Goal: Task Accomplishment & Management: Use online tool/utility

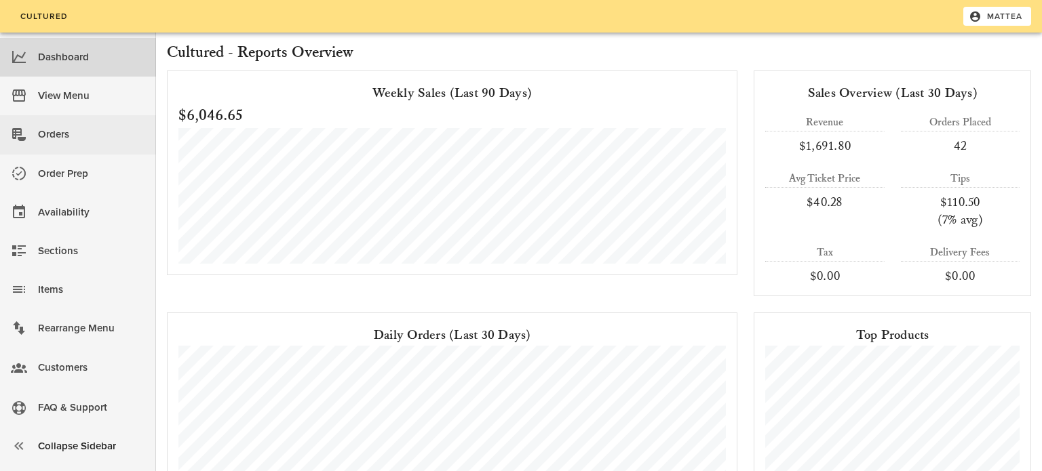
scroll to position [5, 0]
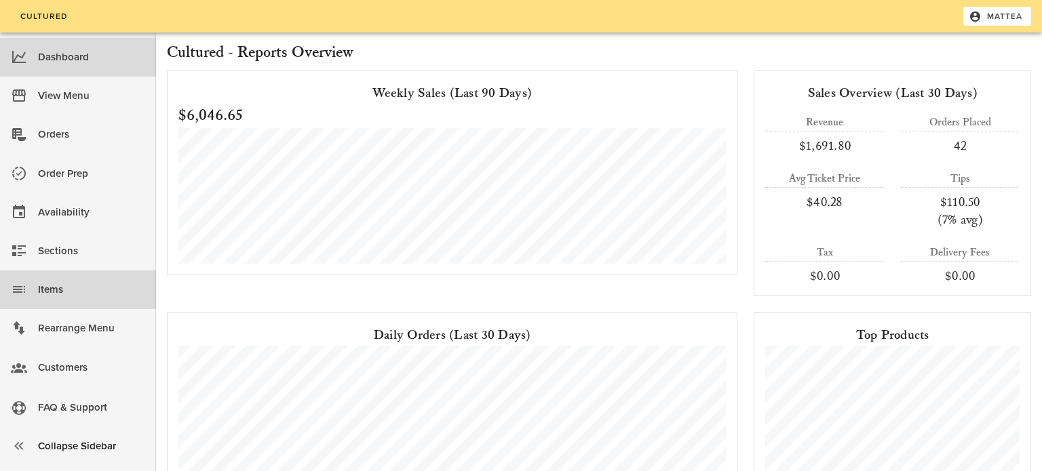
click at [54, 288] on div "Items" at bounding box center [91, 290] width 107 height 22
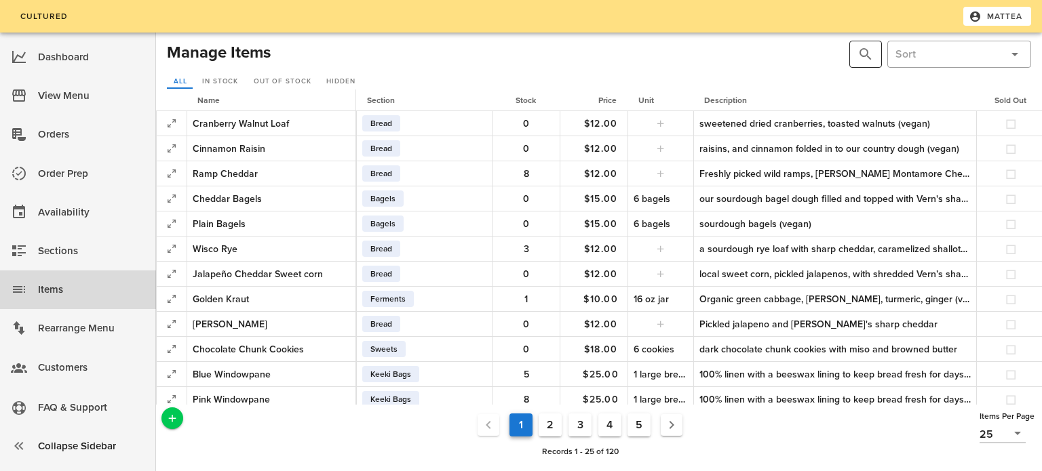
click at [862, 48] on button "prepend icon" at bounding box center [865, 54] width 16 height 16
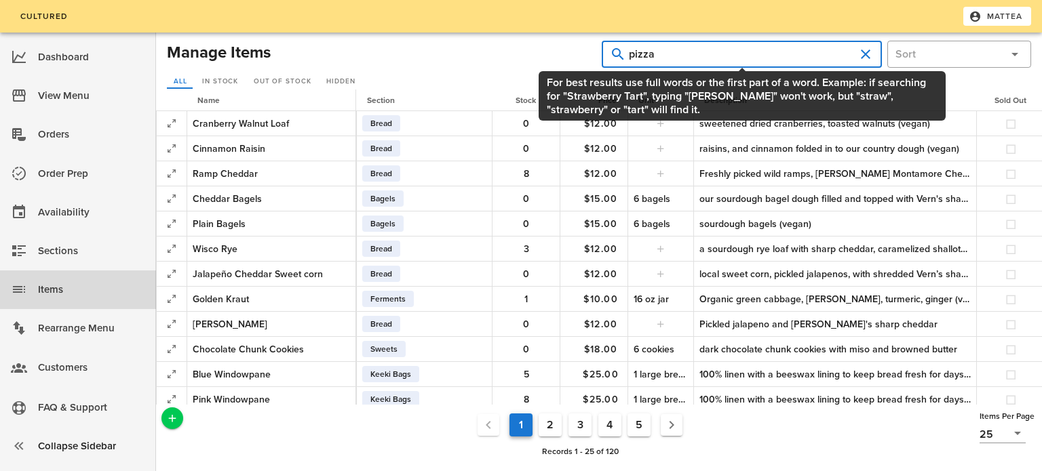
type input "pizza"
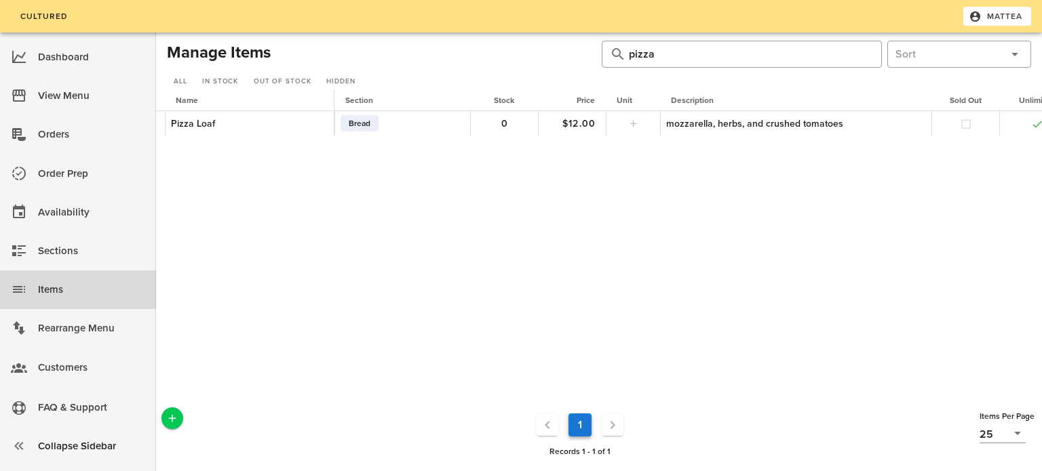
scroll to position [0, 20]
click at [672, 54] on input "pizza" at bounding box center [742, 54] width 226 height 22
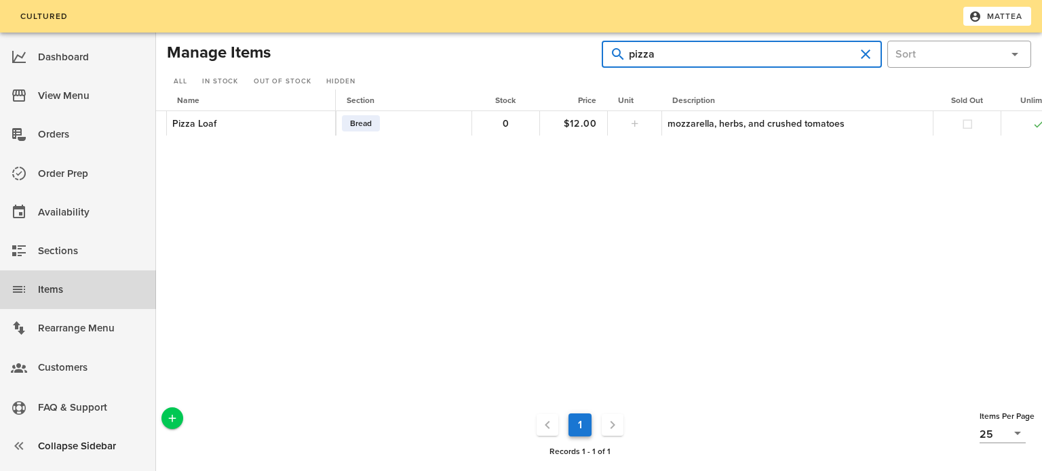
click at [672, 54] on input "pizza" at bounding box center [742, 54] width 226 height 22
type input "[PERSON_NAME]"
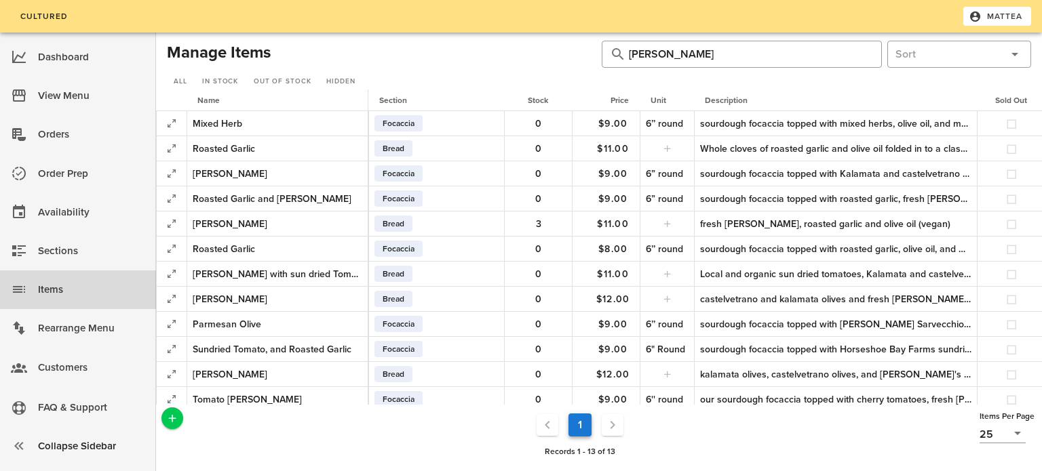
scroll to position [0, 193]
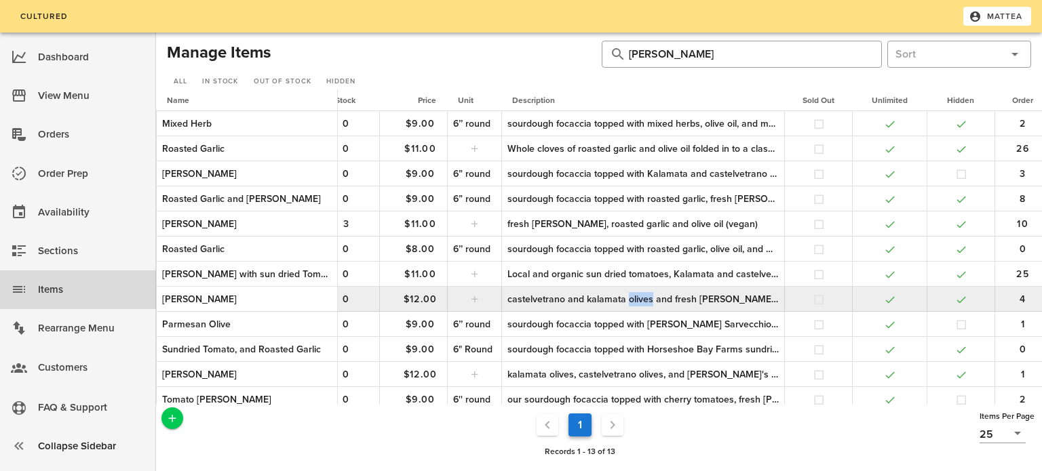
click at [600, 296] on div "castelvetrano and kalamata olives and fresh [PERSON_NAME] (vegan)" at bounding box center [642, 299] width 271 height 14
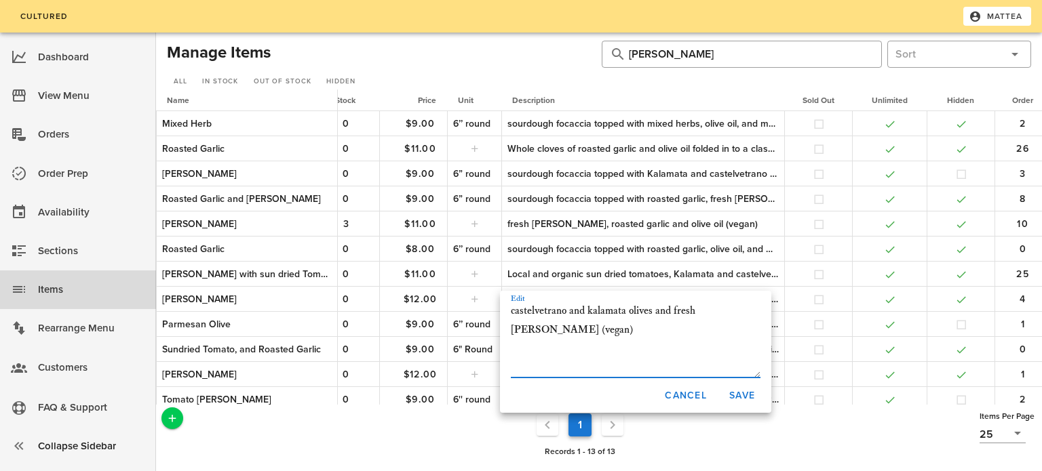
drag, startPoint x: 558, startPoint y: 328, endPoint x: 507, endPoint y: 307, distance: 54.8
click at [507, 307] on div "Edit castelvetrano and kalamata olives and fresh [PERSON_NAME] (vegan)" at bounding box center [635, 336] width 271 height 84
click at [687, 400] on span "Cancel" at bounding box center [685, 396] width 43 height 12
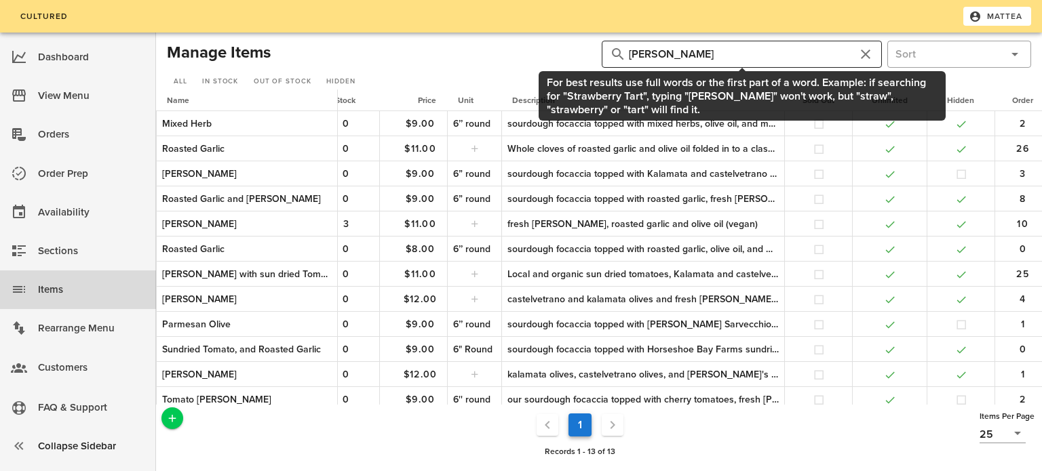
click at [868, 55] on button "clear icon" at bounding box center [865, 54] width 16 height 16
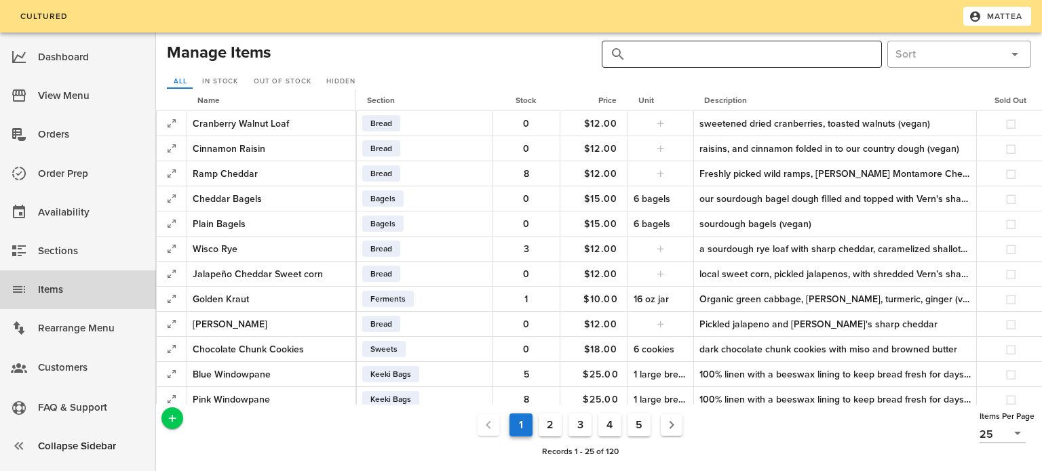
click at [743, 56] on input "text" at bounding box center [750, 54] width 242 height 22
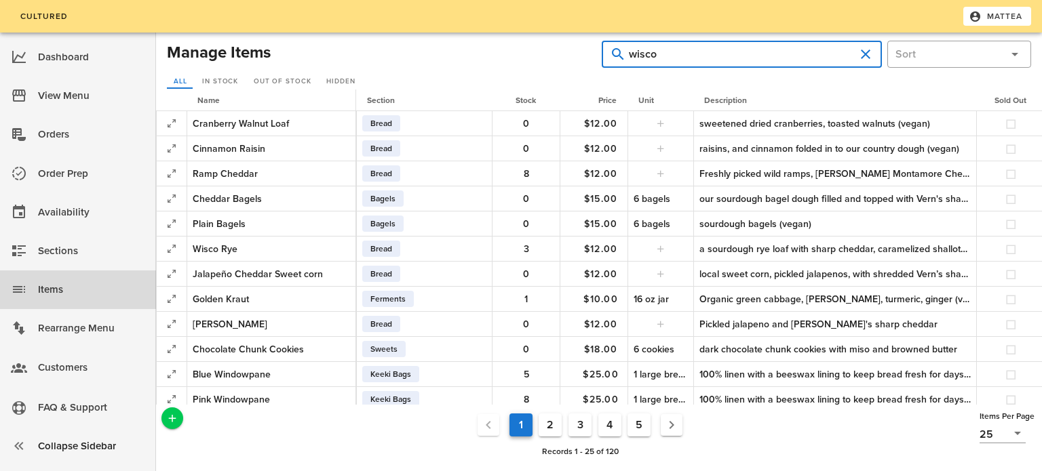
type input "wisco"
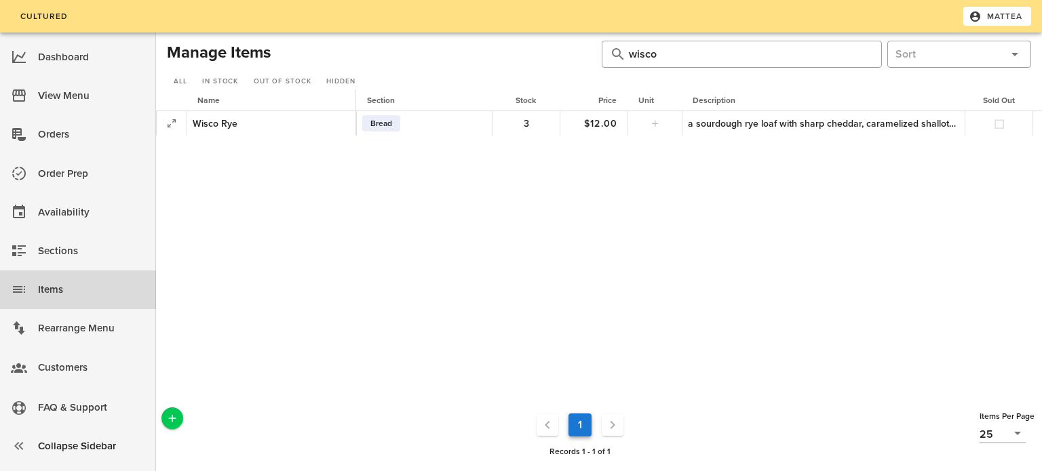
scroll to position [0, 187]
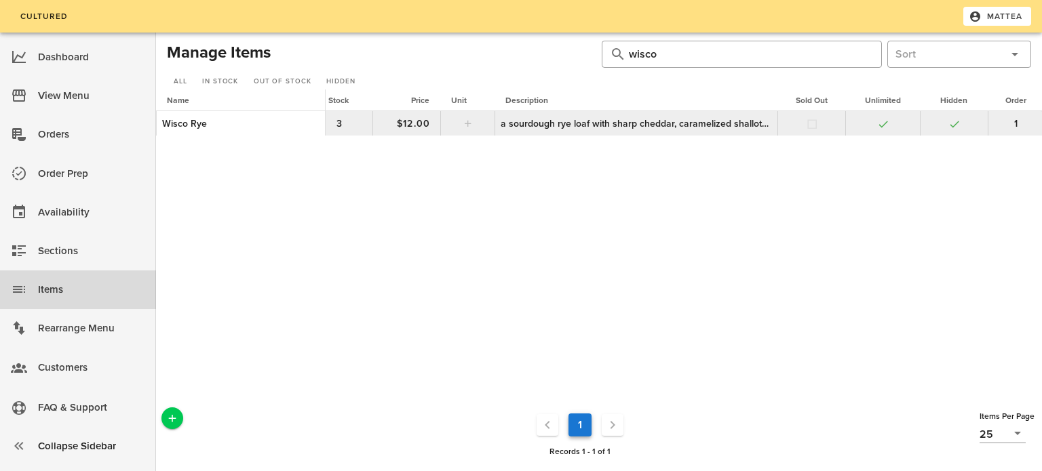
click at [617, 124] on div "a sourdough rye loaf with sharp cheddar, caramelized shallots, and [PERSON_NAME]" at bounding box center [636, 124] width 271 height 14
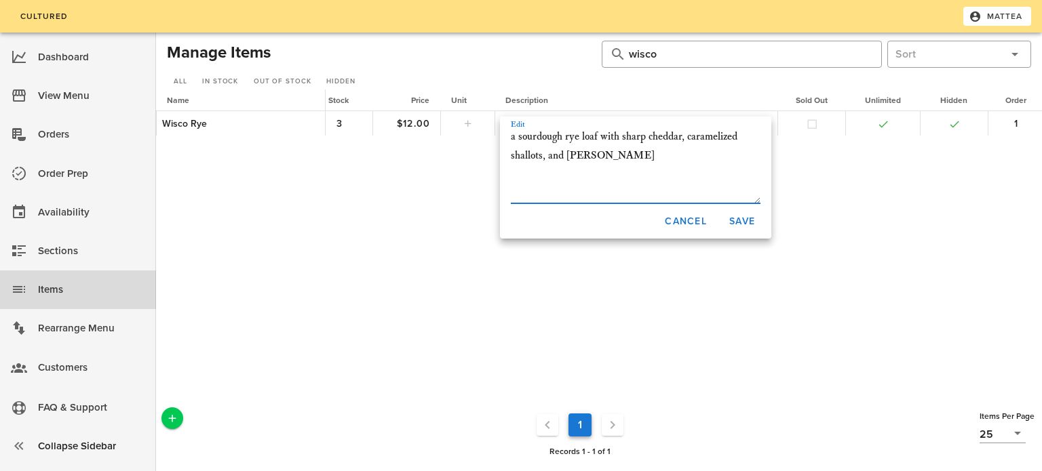
click at [611, 149] on textarea "a sourdough rye loaf with sharp cheddar, caramelized shallots, and [PERSON_NAME]" at bounding box center [636, 166] width 250 height 76
click at [677, 217] on span "Cancel" at bounding box center [685, 222] width 43 height 12
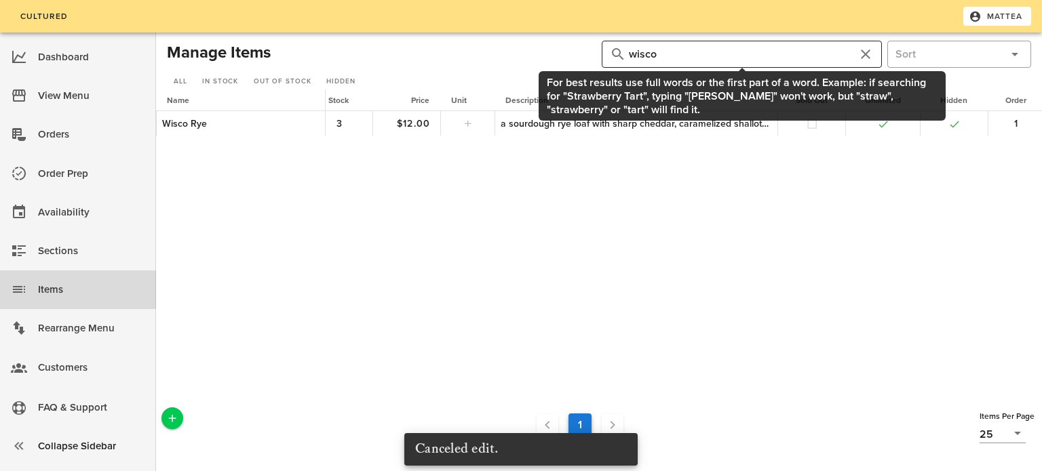
click at [862, 56] on button "clear icon" at bounding box center [865, 54] width 16 height 16
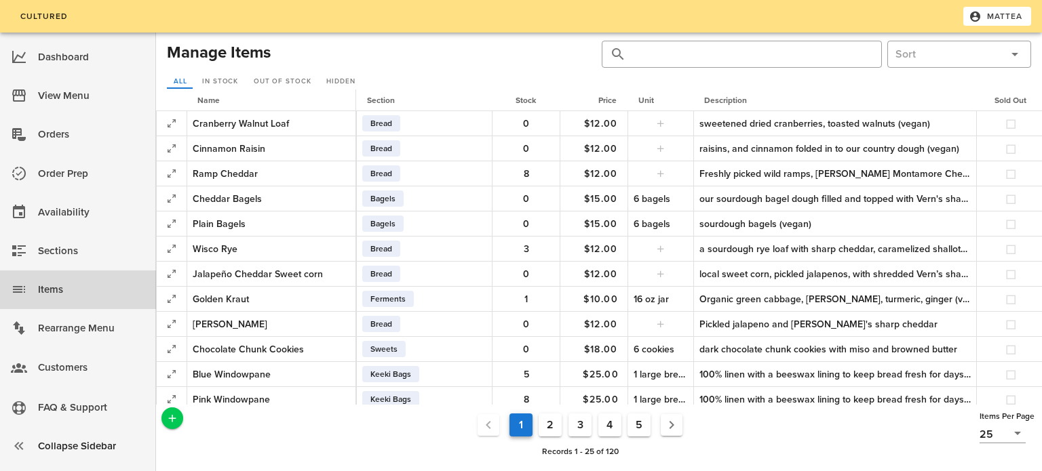
click at [382, 102] on span "Section" at bounding box center [381, 100] width 28 height 9
click at [910, 45] on input "text" at bounding box center [948, 54] width 106 height 22
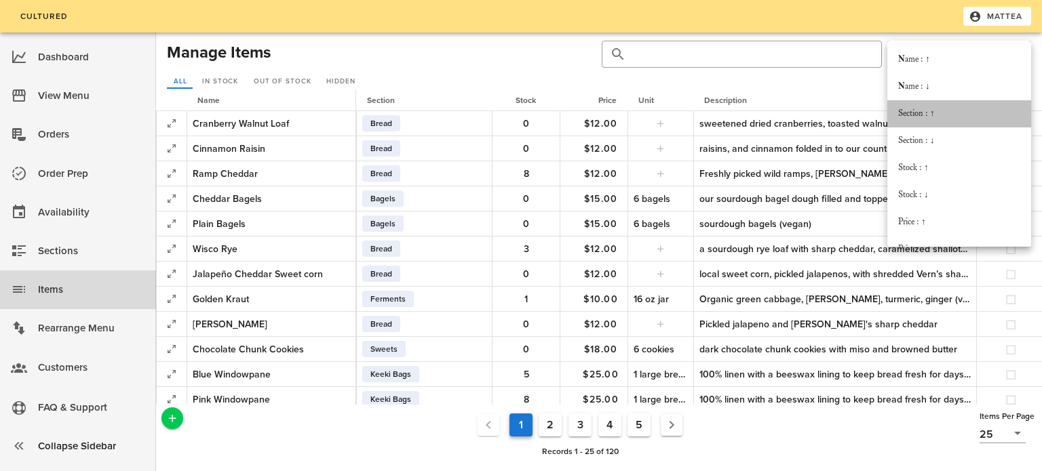
click at [923, 109] on div "Section : ↑" at bounding box center [959, 114] width 122 height 11
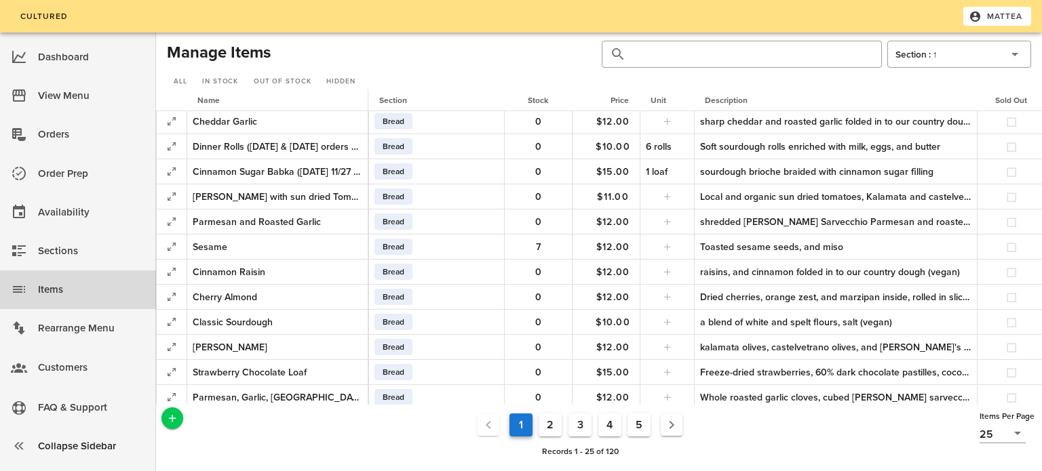
scroll to position [329, 0]
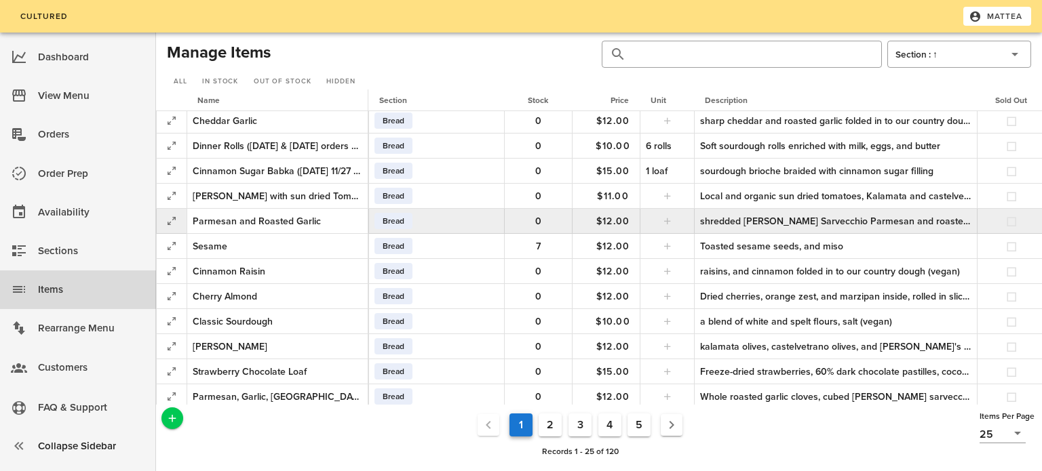
click at [728, 219] on div "shredded [PERSON_NAME] Sarvecchio Parmesan and roasted garlic" at bounding box center [835, 221] width 271 height 14
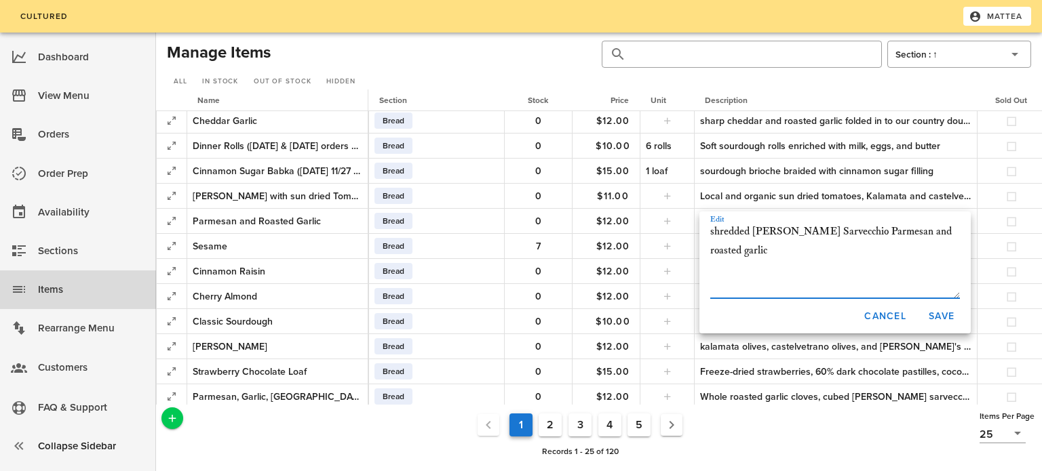
click at [734, 232] on textarea "shredded [PERSON_NAME] Sarvecchio Parmesan and roasted garlic" at bounding box center [835, 261] width 250 height 76
click at [891, 315] on span "Cancel" at bounding box center [885, 317] width 43 height 12
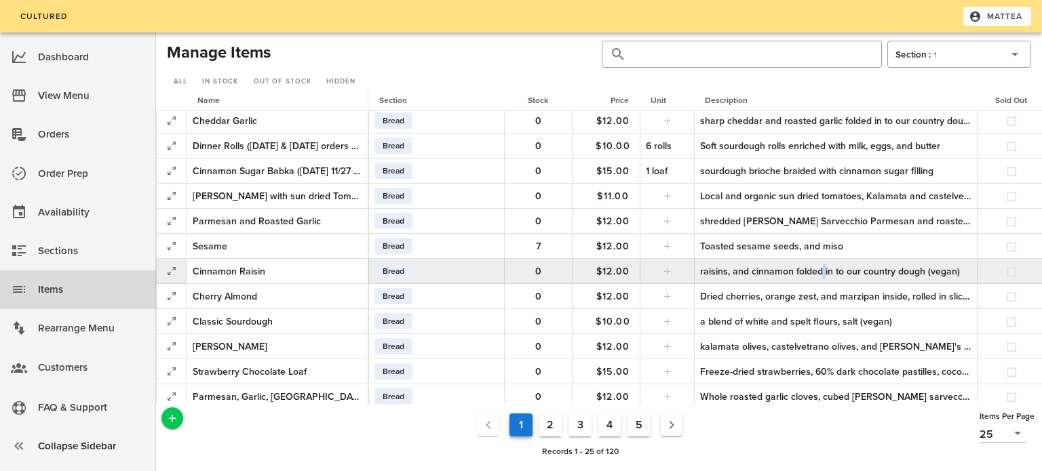
click at [807, 269] on div "raisins, and cinnamon folded in to our country dough (vegan)" at bounding box center [835, 272] width 271 height 14
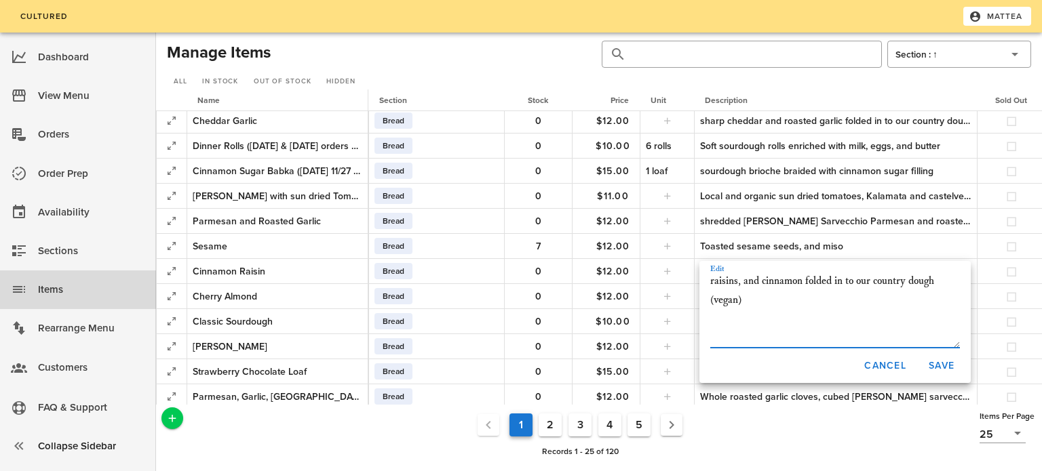
click at [789, 299] on textarea "raisins, and cinnamon folded in to our country dough (vegan)" at bounding box center [835, 310] width 250 height 76
click at [894, 368] on span "Cancel" at bounding box center [885, 366] width 43 height 12
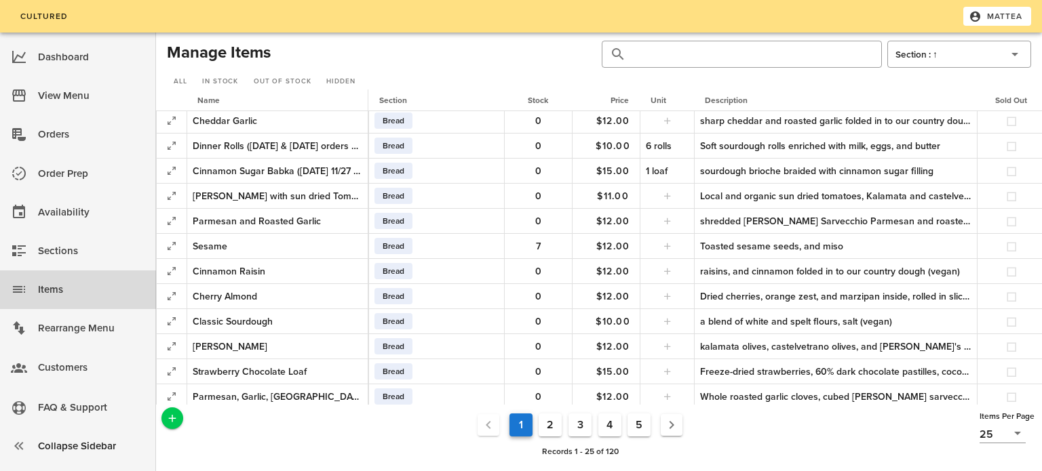
click at [546, 421] on button "2" at bounding box center [550, 425] width 23 height 23
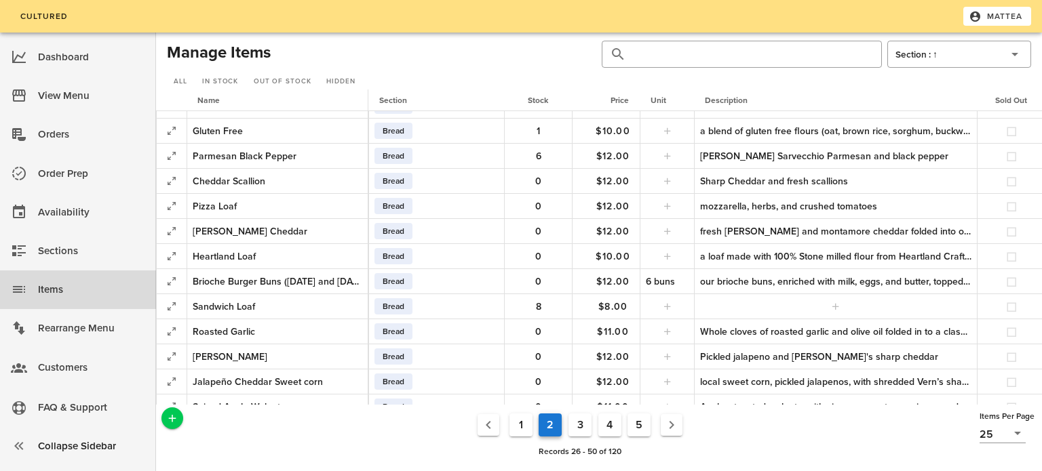
scroll to position [169, 0]
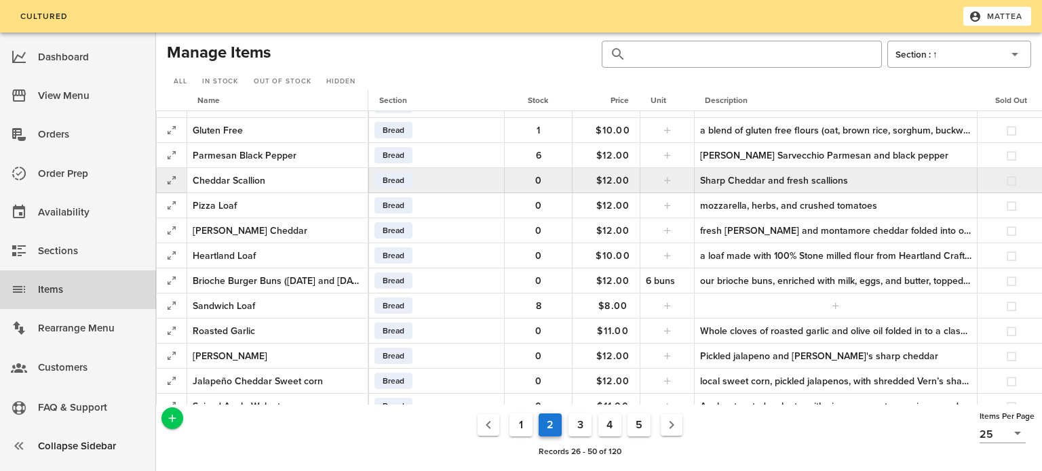
click at [754, 182] on div "Sharp Cheddar and fresh scallions" at bounding box center [835, 181] width 271 height 14
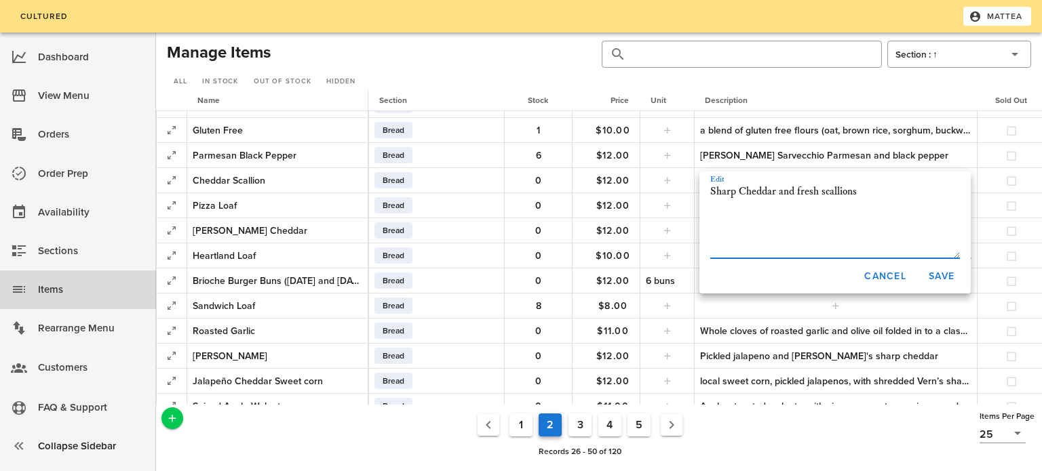
click at [758, 190] on textarea "Sharp Cheddar and fresh scallions" at bounding box center [835, 220] width 250 height 76
click at [891, 277] on span "Cancel" at bounding box center [885, 277] width 43 height 12
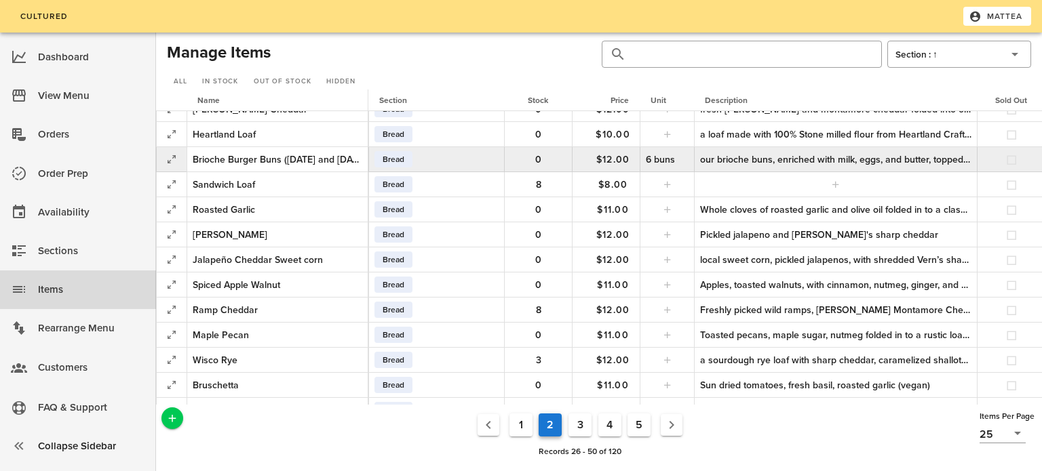
scroll to position [329, 0]
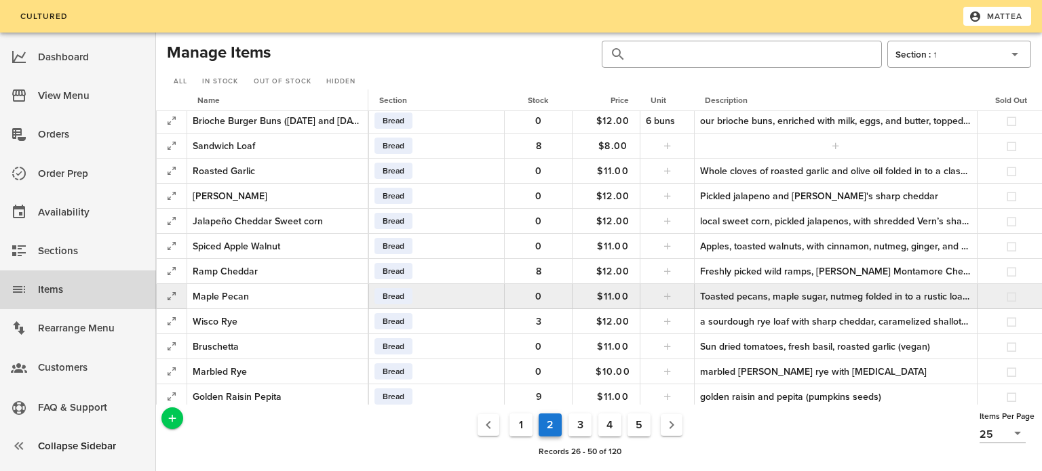
click at [715, 292] on div "Toasted pecans, maple sugar, nutmeg folded in to a rustic loaf (vegan)" at bounding box center [835, 297] width 271 height 14
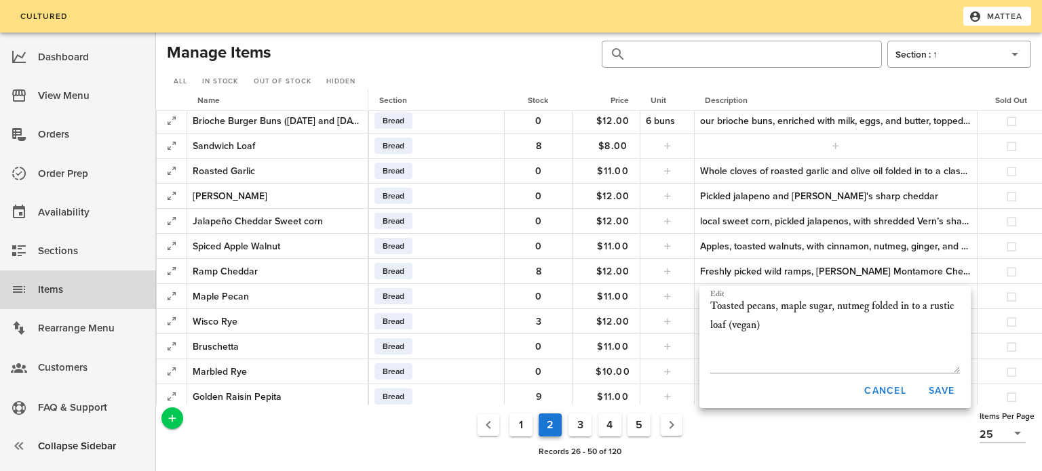
click at [268, 427] on ul "1 2 3 4 5" at bounding box center [580, 425] width 788 height 30
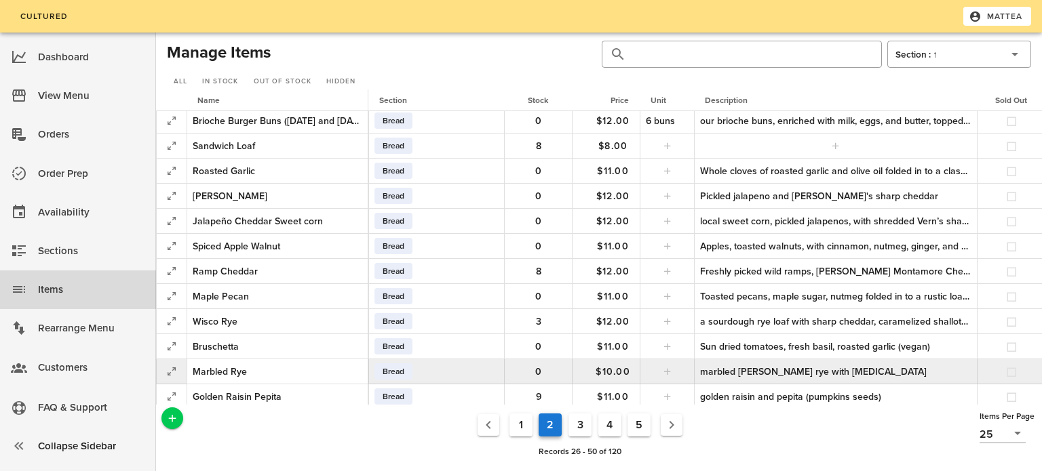
click at [809, 368] on div "marbled [PERSON_NAME] rye with [MEDICAL_DATA]" at bounding box center [835, 372] width 271 height 14
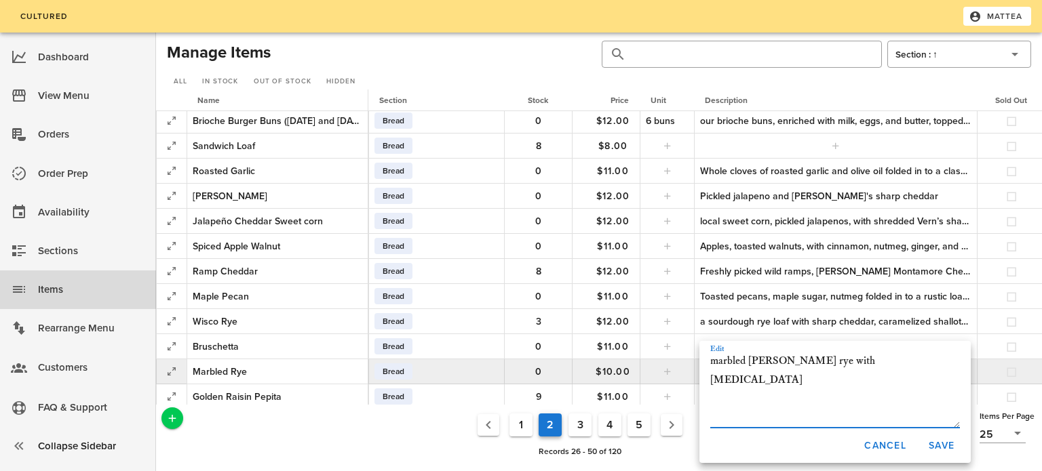
click at [805, 366] on textarea "marbled [PERSON_NAME] rye with [MEDICAL_DATA]" at bounding box center [835, 390] width 250 height 76
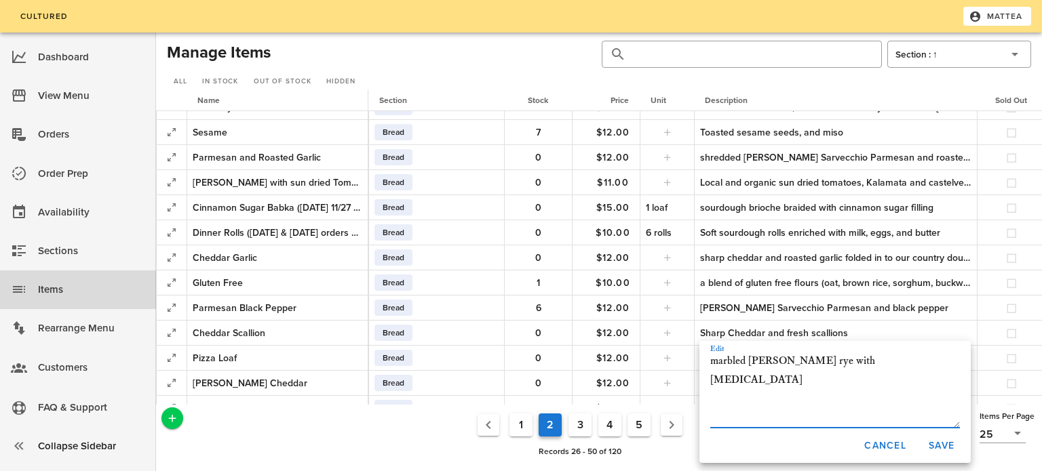
scroll to position [0, 5]
